Goal: Obtain resource: Obtain resource

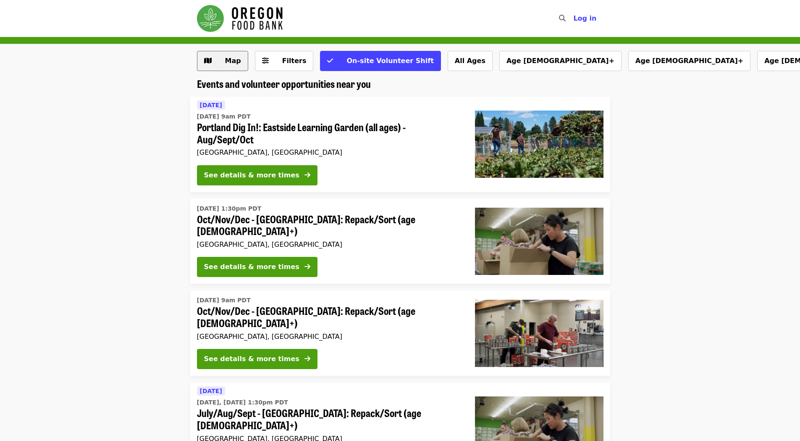
click at [231, 67] on button "Map" at bounding box center [222, 61] width 51 height 20
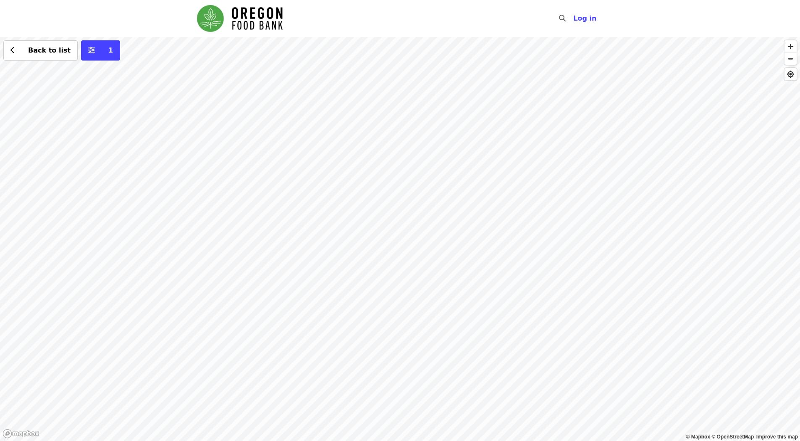
click at [216, 69] on div "Back to list 1" at bounding box center [400, 239] width 800 height 404
click at [233, 91] on div "See 2 actions at this location" at bounding box center [213, 83] width 118 height 21
click at [236, 84] on span "See 2 actions at this location" at bounding box center [213, 82] width 110 height 8
click at [38, 55] on span "Back to list" at bounding box center [45, 50] width 51 height 10
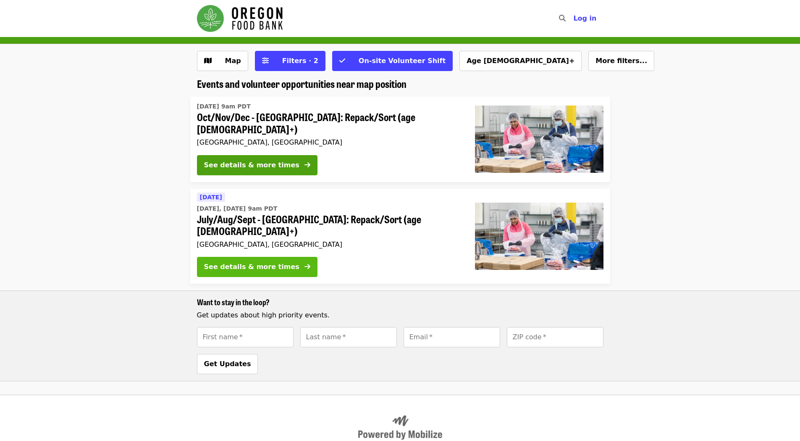
click at [274, 262] on div "See details & more times" at bounding box center [251, 267] width 95 height 10
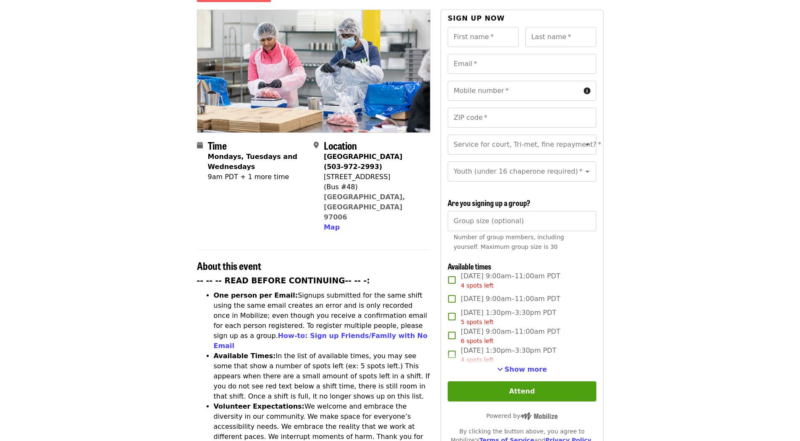
scroll to position [126, 0]
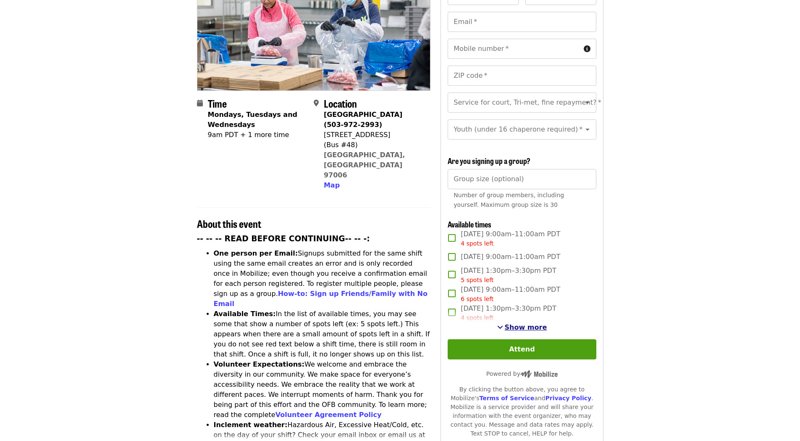
click at [523, 326] on span "Show more" at bounding box center [526, 327] width 42 height 8
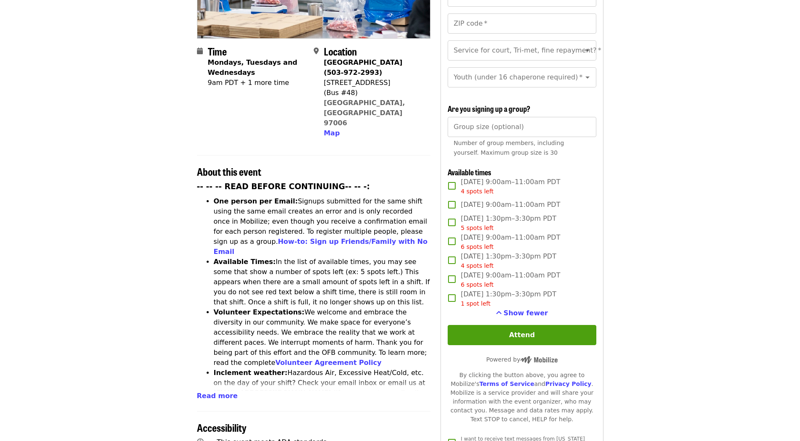
scroll to position [168, 0]
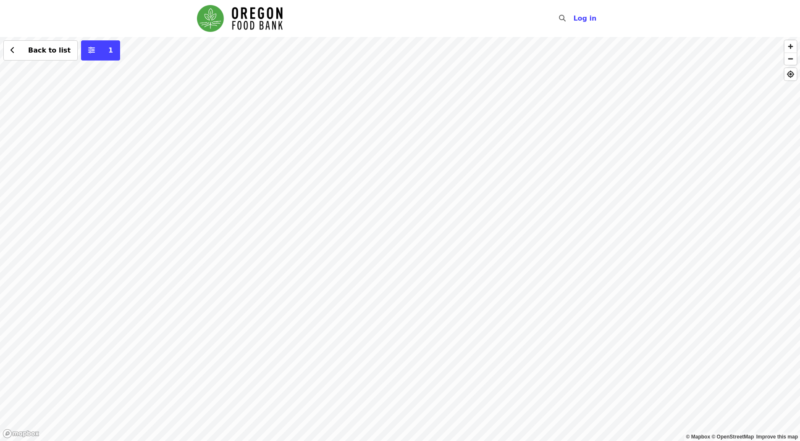
click at [259, 223] on div "Back to list 1" at bounding box center [400, 239] width 800 height 404
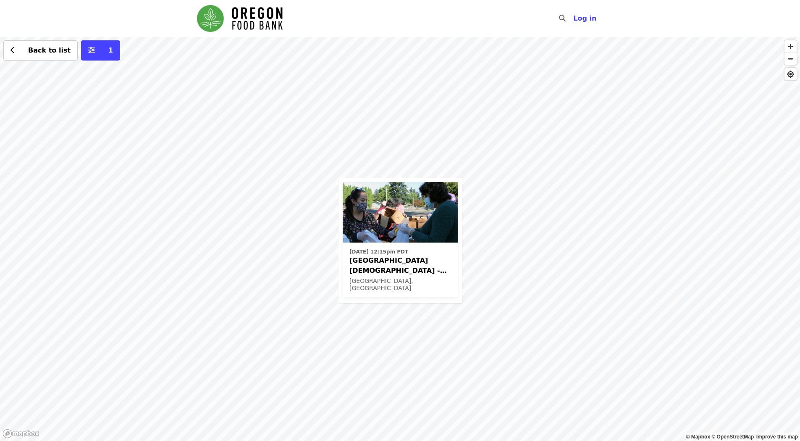
click at [391, 266] on span "[GEOGRAPHIC_DATA][DEMOGRAPHIC_DATA] - Free Food Market (16+)" at bounding box center [401, 265] width 102 height 20
click at [482, 177] on div "Thu, Sep 25 @ 12:15pm PDT Beaverton First United Methodist Church - Free Food M…" at bounding box center [400, 239] width 800 height 404
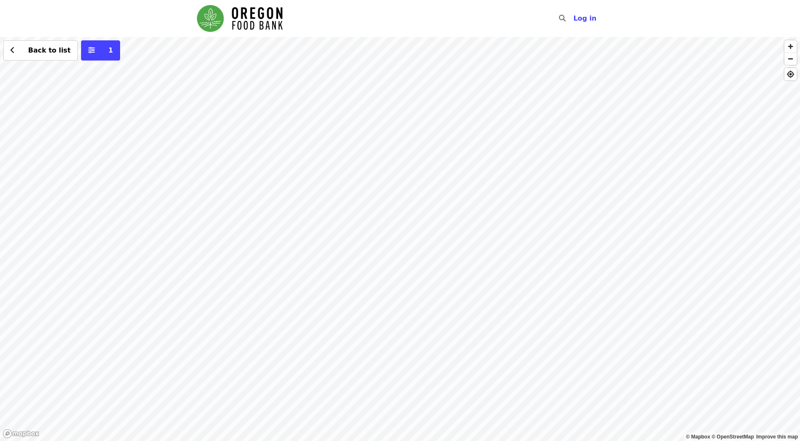
click at [358, 115] on div "Back to list 1" at bounding box center [400, 239] width 800 height 404
click at [516, 137] on div "See 2 actions at this location Back to list 1" at bounding box center [400, 239] width 800 height 404
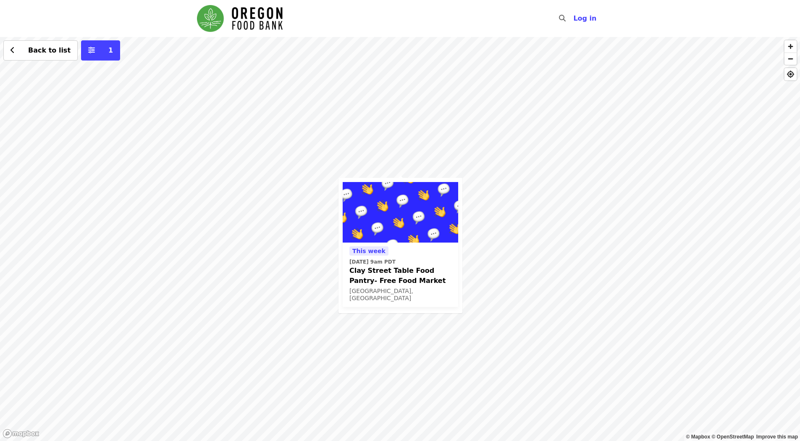
click at [397, 279] on span "Clay Street Table Food Pantry- Free Food Market" at bounding box center [401, 275] width 102 height 20
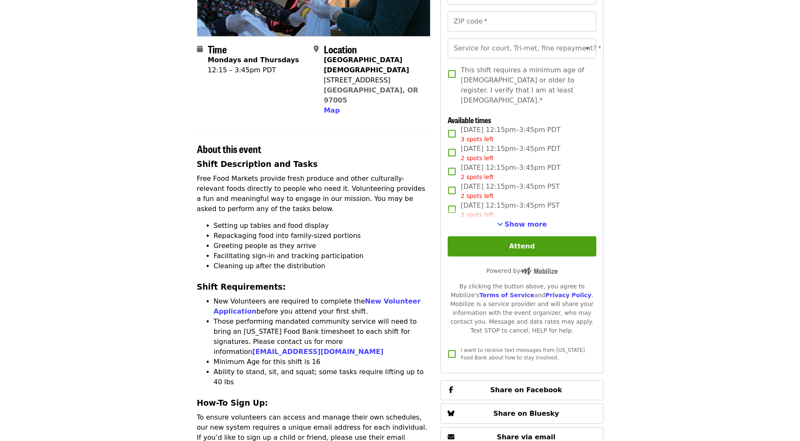
scroll to position [168, 0]
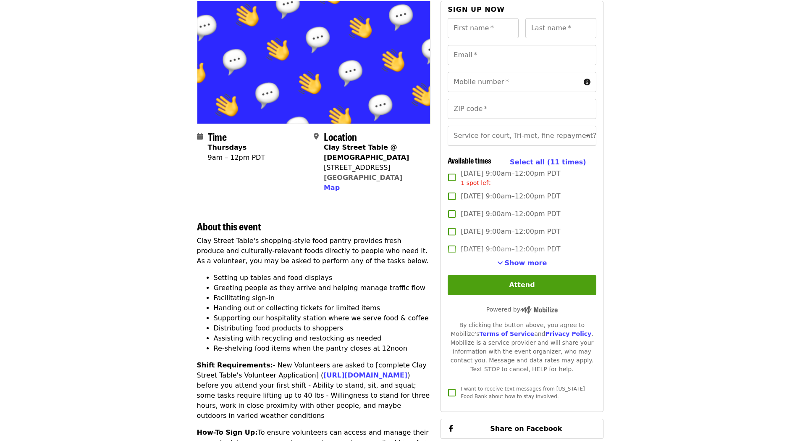
scroll to position [84, 0]
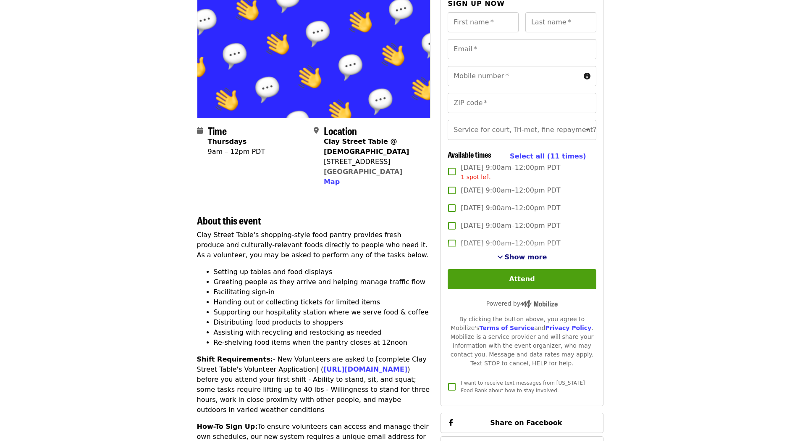
click at [527, 261] on span "Show more" at bounding box center [526, 257] width 42 height 8
